Goal: Navigation & Orientation: Find specific page/section

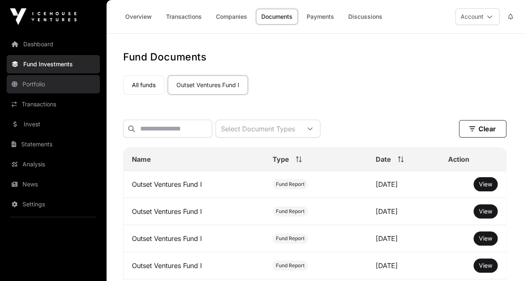
click at [29, 84] on link "Portfolio" at bounding box center [53, 84] width 93 height 18
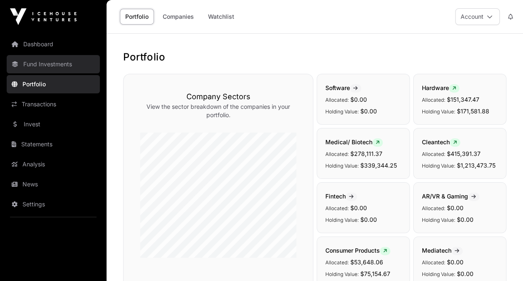
click at [40, 68] on link "Fund Investments" at bounding box center [53, 64] width 93 height 18
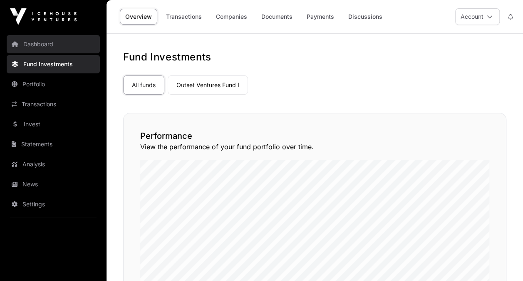
click at [40, 50] on link "Dashboard" at bounding box center [53, 44] width 93 height 18
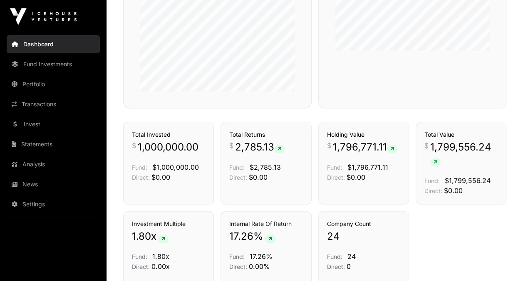
scroll to position [498, 0]
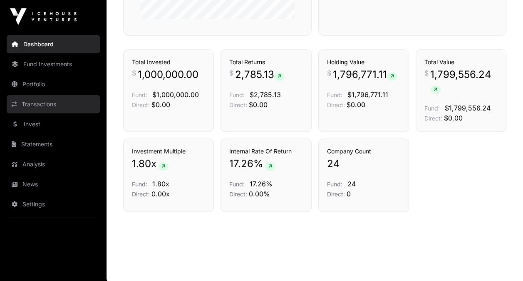
click at [37, 104] on link "Transactions" at bounding box center [53, 104] width 93 height 18
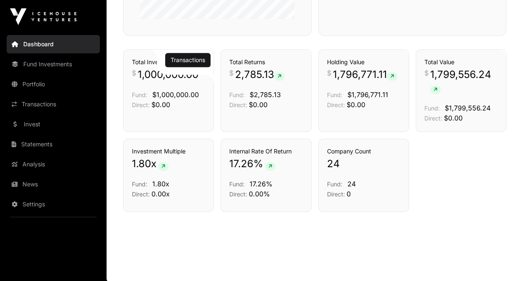
scroll to position [290, 0]
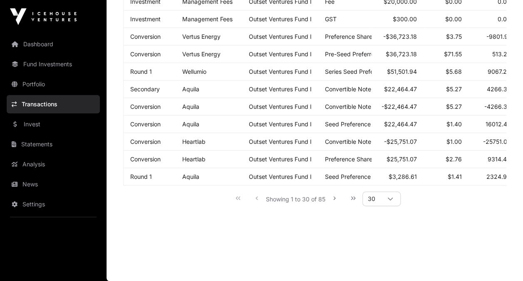
scroll to position [530, 0]
click at [392, 202] on div at bounding box center [391, 199] width 20 height 14
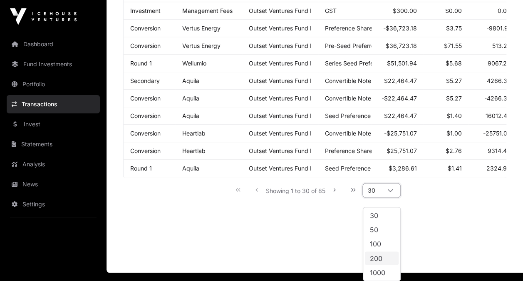
click at [382, 260] on span "200" at bounding box center [376, 257] width 12 height 7
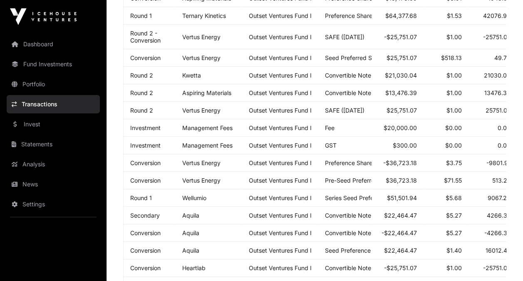
scroll to position [0, 0]
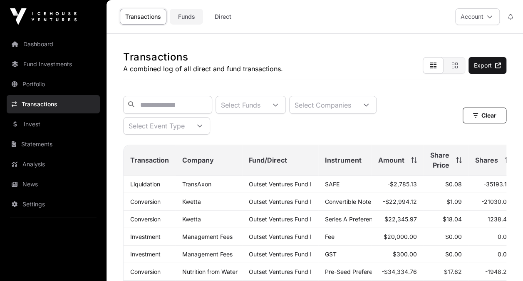
click at [186, 22] on link "Funds" at bounding box center [186, 17] width 33 height 16
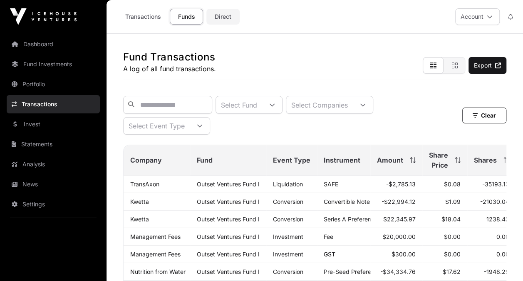
click at [225, 16] on link "Direct" at bounding box center [222, 17] width 33 height 16
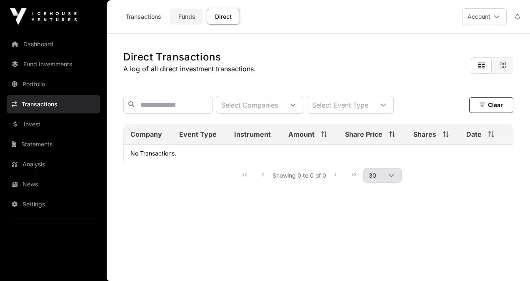
click at [189, 15] on link "Funds" at bounding box center [186, 17] width 33 height 16
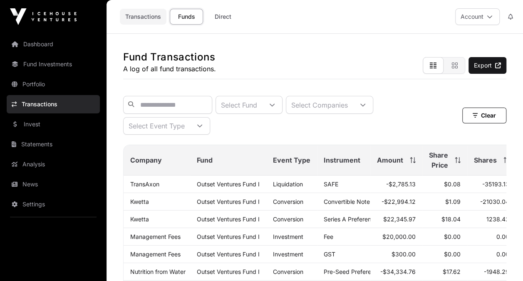
click at [147, 18] on link "Transactions" at bounding box center [143, 17] width 47 height 16
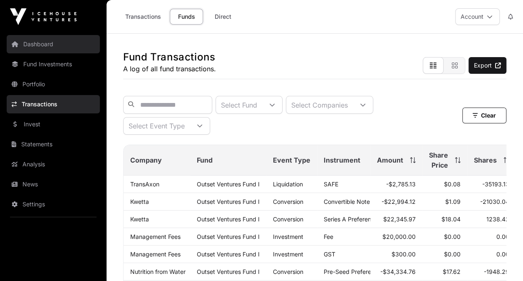
click at [40, 42] on link "Dashboard" at bounding box center [53, 44] width 93 height 18
